Goal: Transaction & Acquisition: Purchase product/service

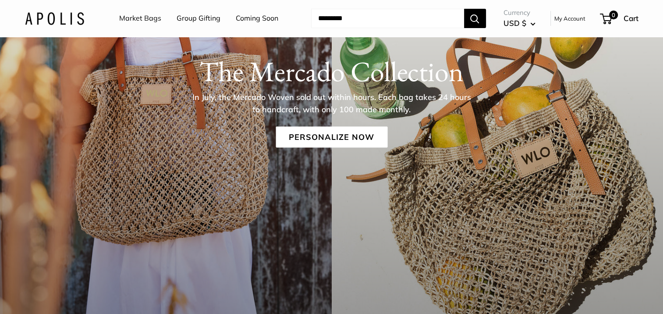
scroll to position [131, 0]
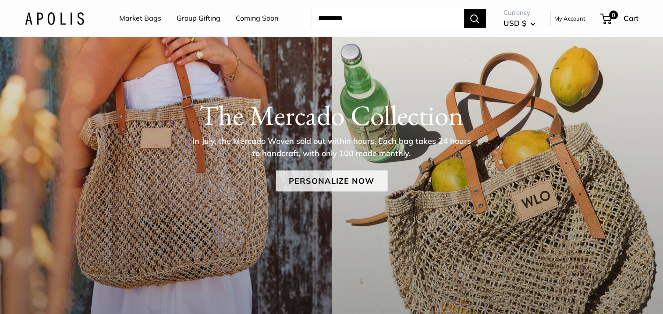
click at [339, 183] on link "Personalize Now" at bounding box center [332, 180] width 112 height 21
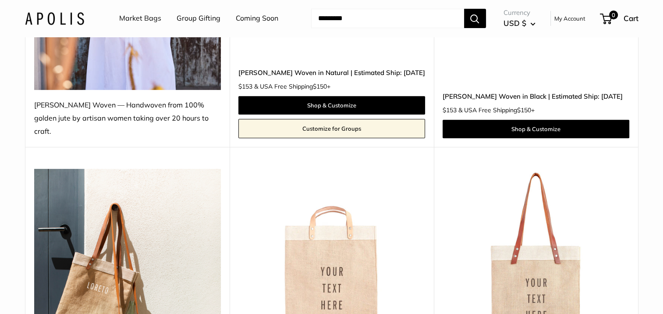
scroll to position [175, 0]
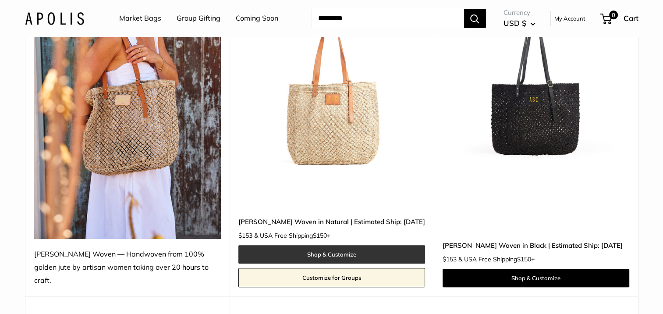
click at [330, 245] on link "Shop & Customize" at bounding box center [331, 254] width 187 height 18
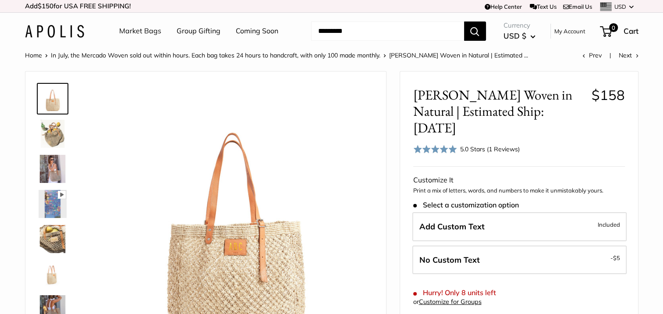
scroll to position [44, 0]
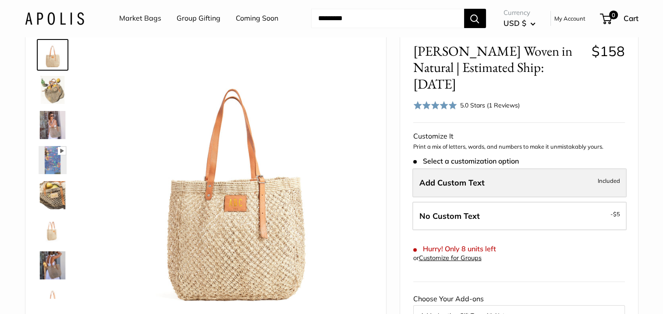
click at [461, 177] on span "Add Custom Text" at bounding box center [451, 182] width 65 height 10
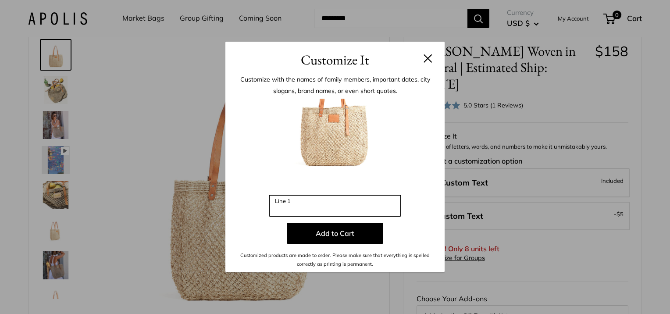
click at [291, 205] on input "Line 1" at bounding box center [334, 205] width 131 height 21
type input "***"
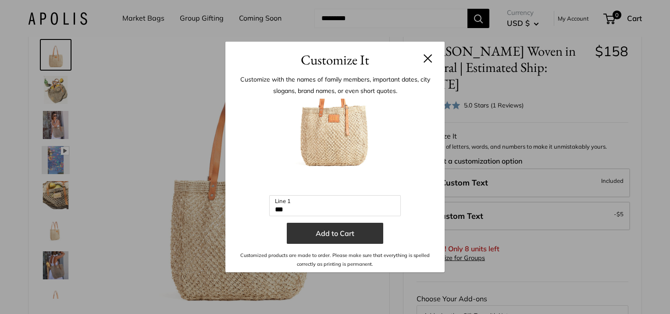
click at [344, 230] on button "Add to Cart" at bounding box center [335, 233] width 96 height 21
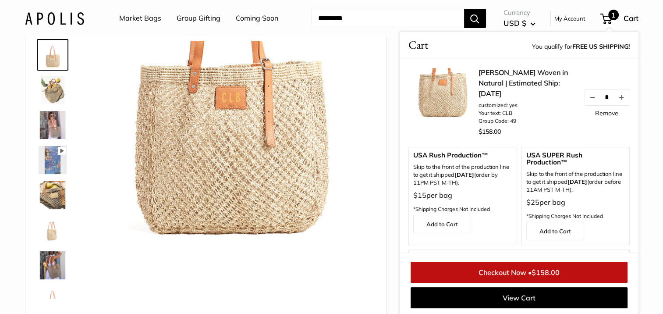
click at [52, 231] on img at bounding box center [53, 230] width 28 height 28
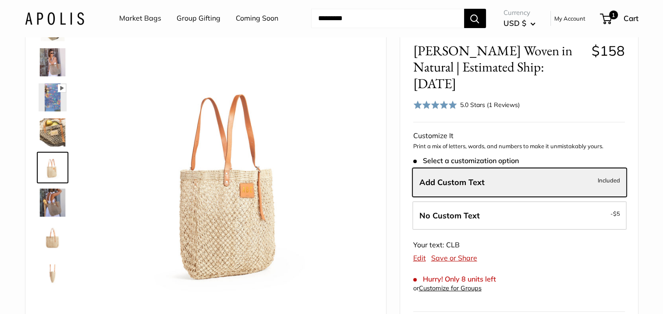
click at [51, 203] on img at bounding box center [53, 202] width 28 height 28
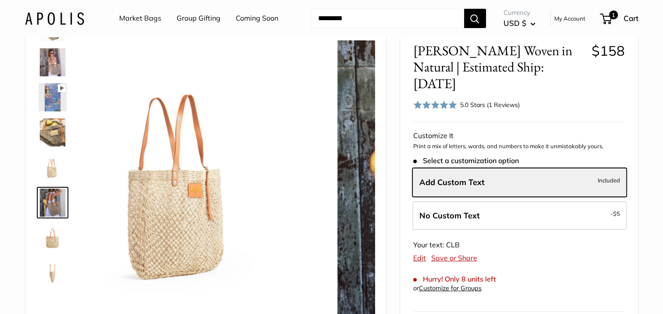
scroll to position [97, 0]
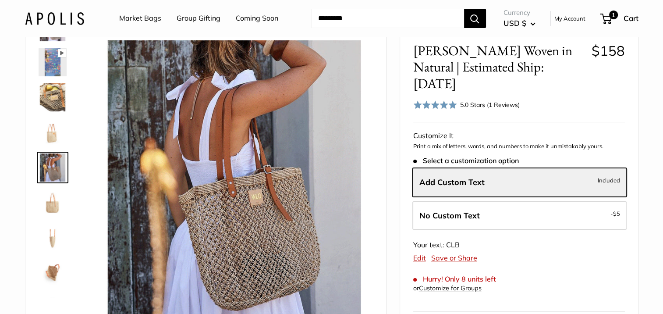
click at [52, 100] on img at bounding box center [53, 97] width 28 height 28
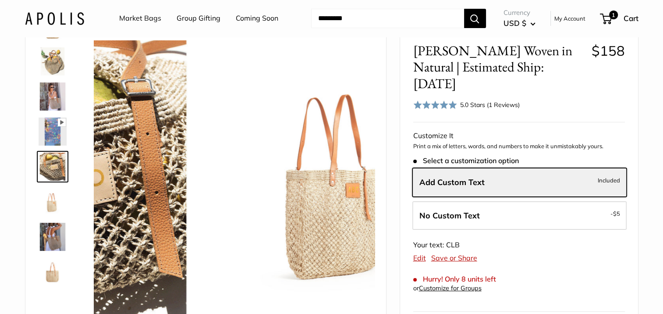
scroll to position [27, 0]
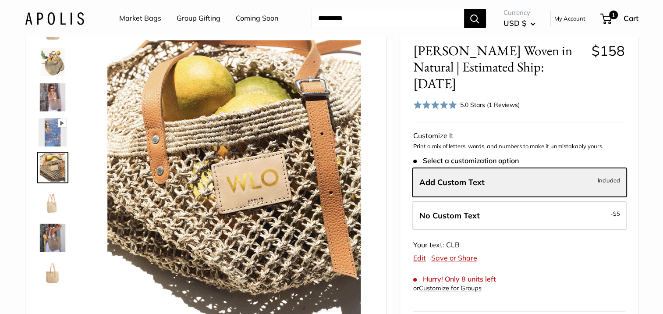
click at [53, 238] on img at bounding box center [53, 238] width 28 height 28
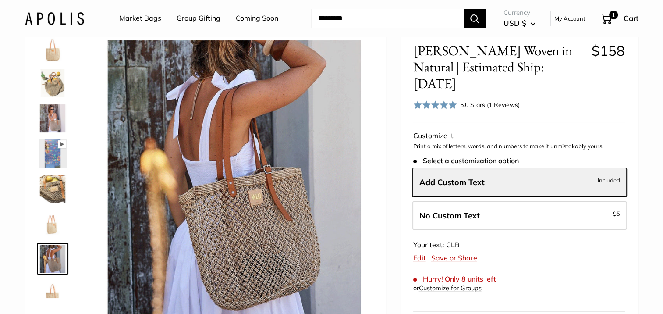
scroll to position [0, 0]
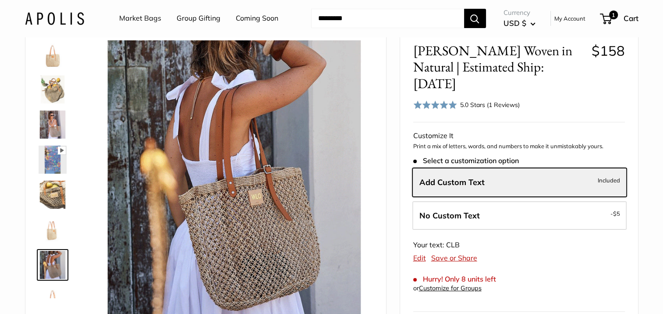
click at [51, 85] on img at bounding box center [53, 89] width 28 height 28
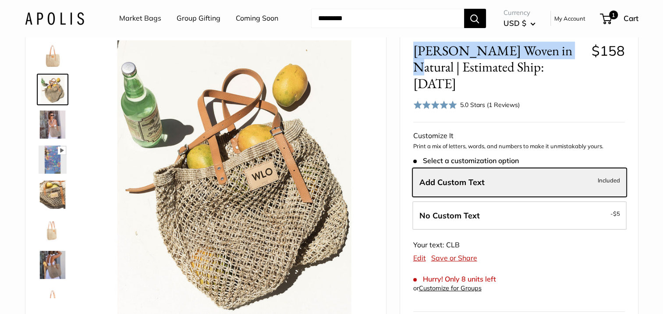
drag, startPoint x: 415, startPoint y: 50, endPoint x: 554, endPoint y: 52, distance: 138.5
click at [554, 52] on span "[PERSON_NAME] Woven in Natural | Estimated Ship: [DATE]" at bounding box center [499, 67] width 172 height 49
copy span "[PERSON_NAME] Woven in Natural"
